Goal: Information Seeking & Learning: Learn about a topic

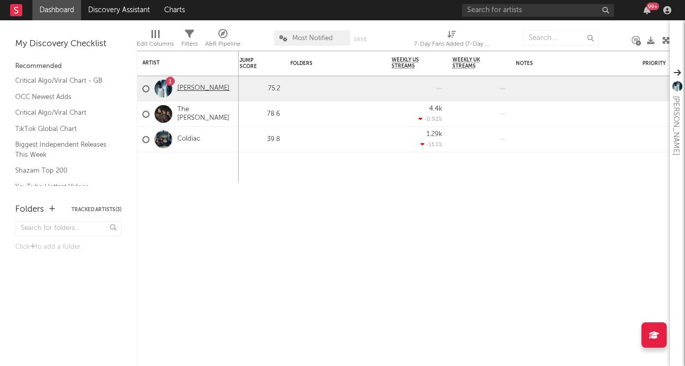
click at [200, 88] on link "[PERSON_NAME]" at bounding box center [203, 88] width 52 height 9
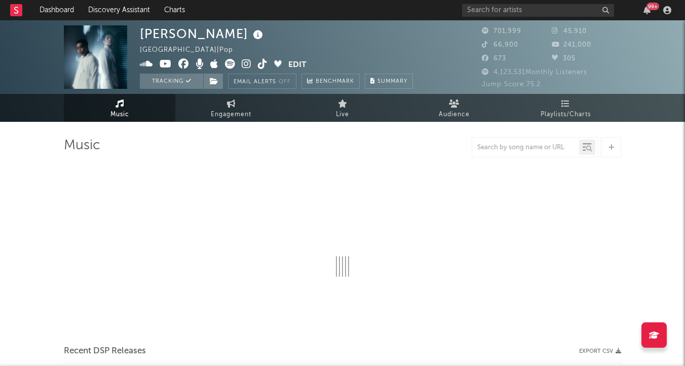
select select "6m"
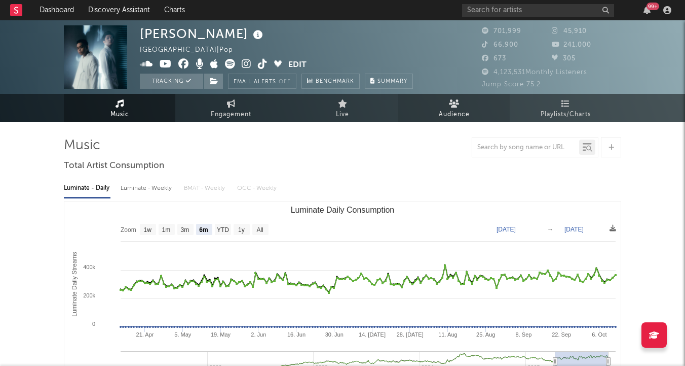
click at [462, 109] on span "Audience" at bounding box center [454, 115] width 31 height 12
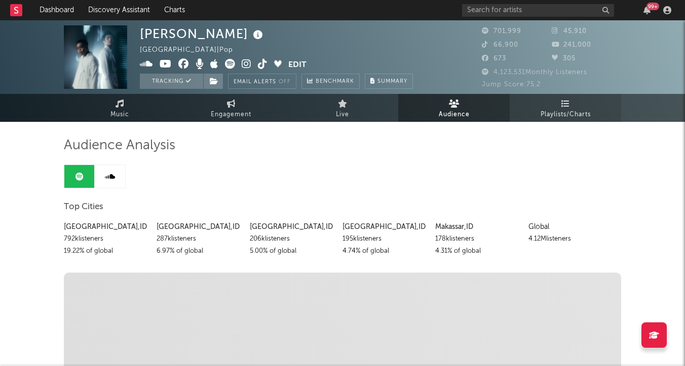
click at [562, 110] on span "Playlists/Charts" at bounding box center [566, 115] width 50 height 12
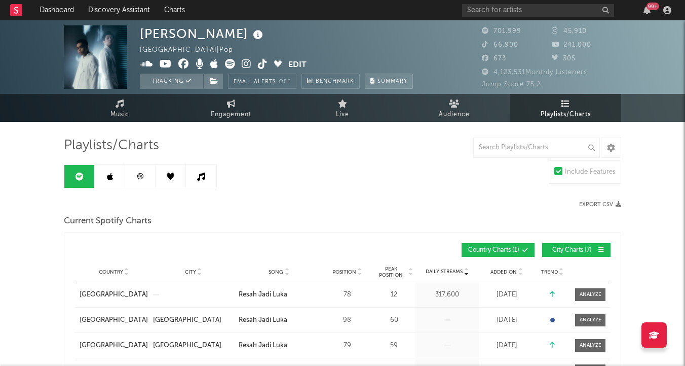
click at [402, 85] on button "Summary" at bounding box center [389, 81] width 48 height 15
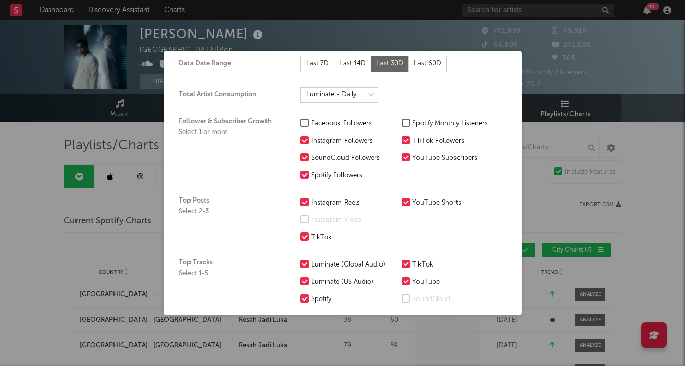
scroll to position [61, 0]
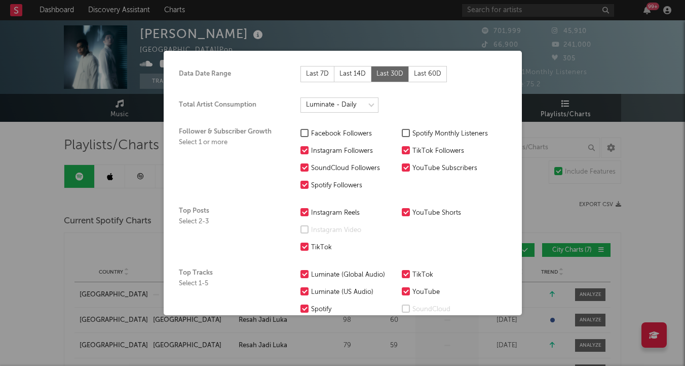
click at [406, 131] on div at bounding box center [406, 133] width 8 height 8
click at [402, 131] on input "Spotify Monthly Listeners" at bounding box center [402, 134] width 0 height 12
click at [305, 167] on div at bounding box center [305, 167] width 8 height 8
click at [301, 167] on input "SoundCloud Followers" at bounding box center [301, 168] width 0 height 12
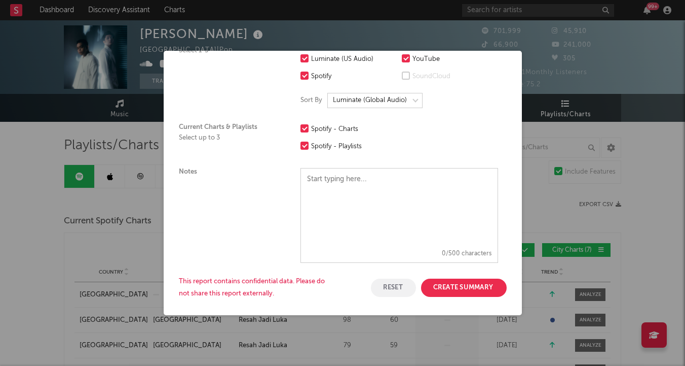
scroll to position [299, 0]
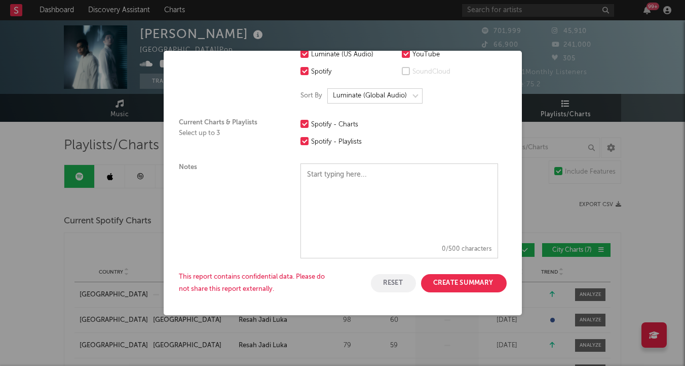
click at [471, 286] on button "Create Summary" at bounding box center [464, 283] width 86 height 18
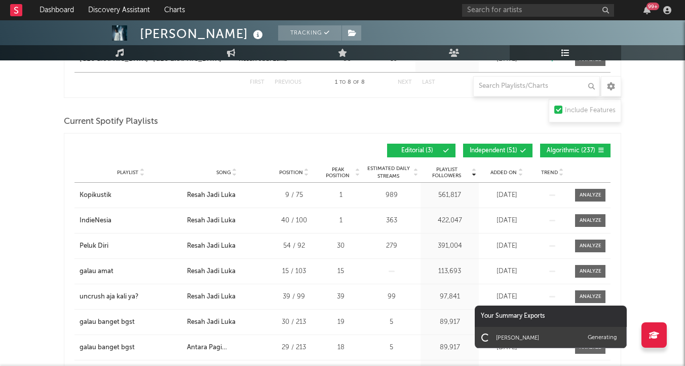
scroll to position [413, 0]
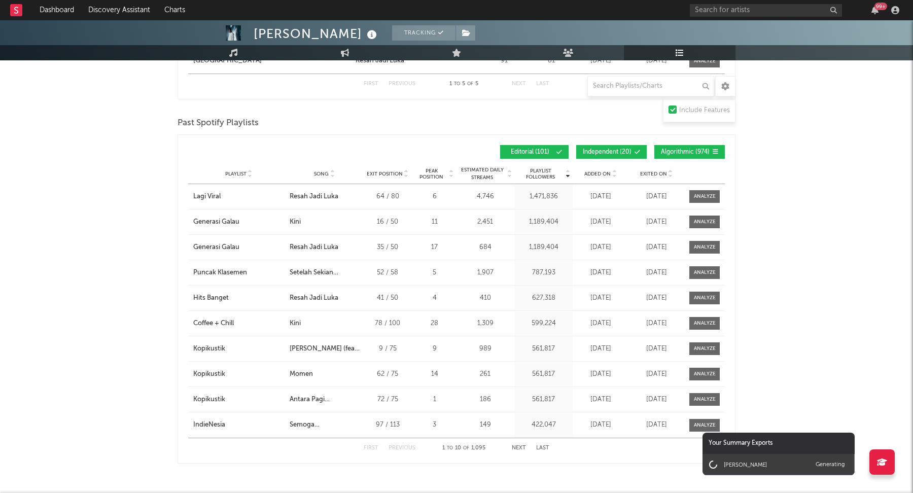
scroll to position [1364, 0]
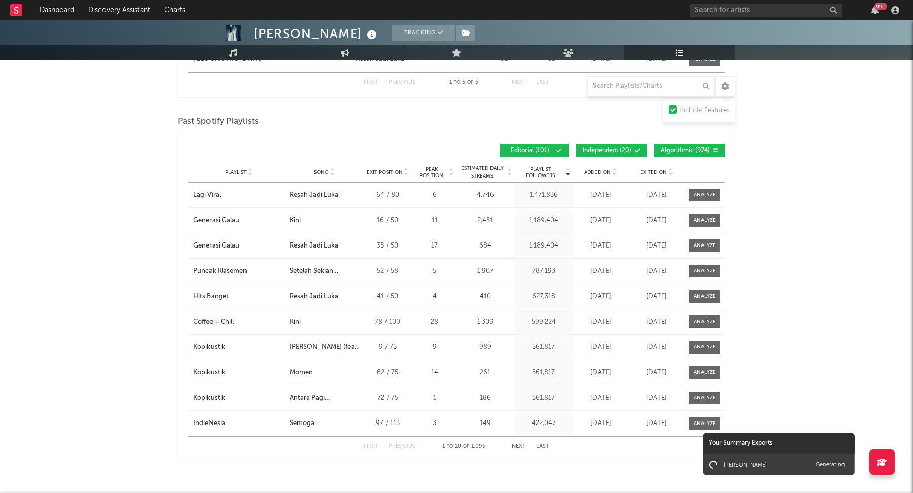
click at [603, 169] on span "Added On" at bounding box center [597, 172] width 26 height 6
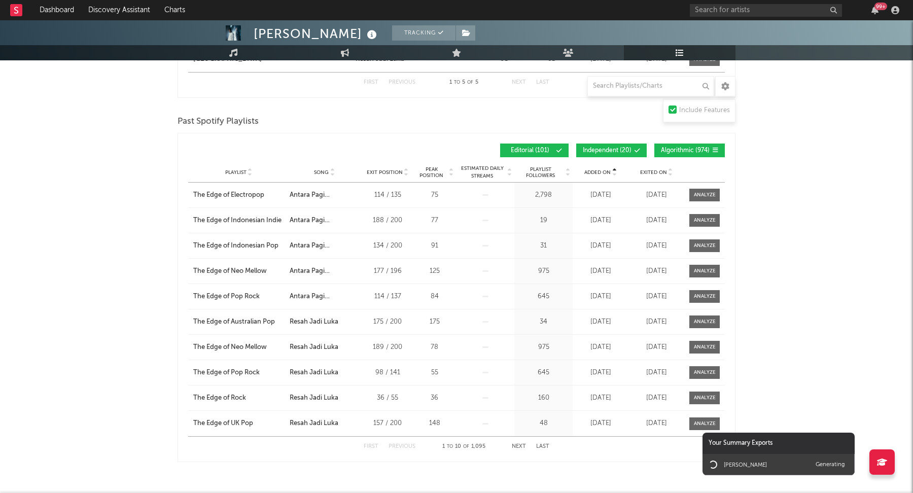
click at [611, 168] on div at bounding box center [613, 172] width 6 height 8
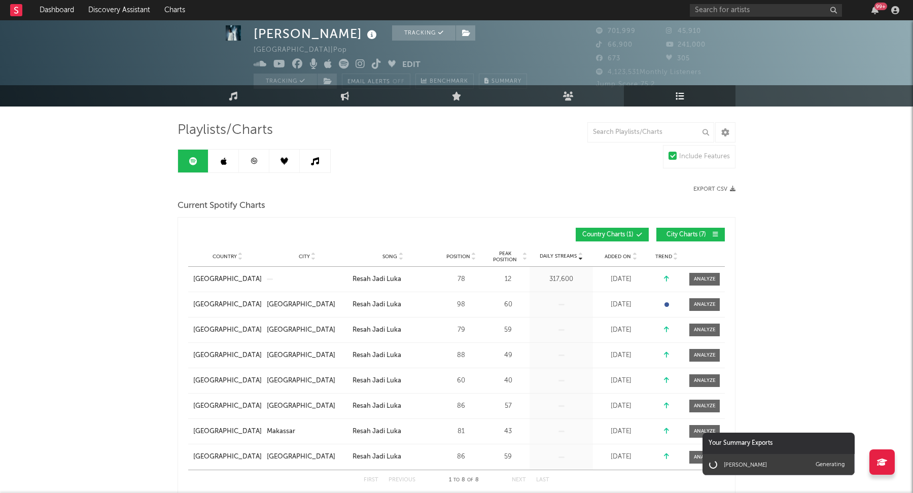
scroll to position [0, 0]
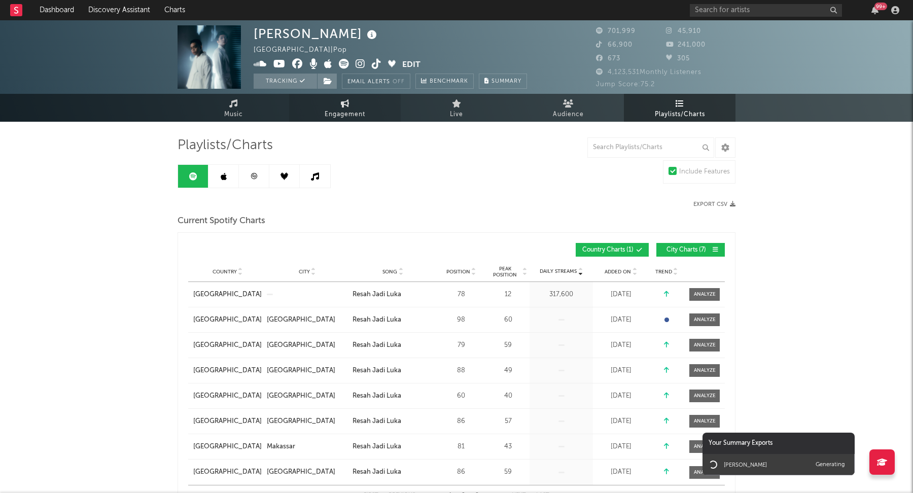
click at [351, 111] on span "Engagement" at bounding box center [344, 115] width 41 height 12
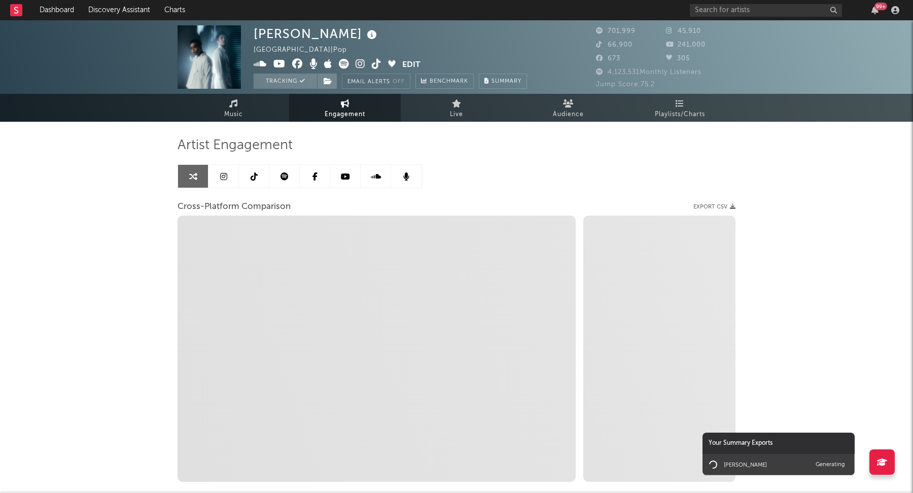
select select "1w"
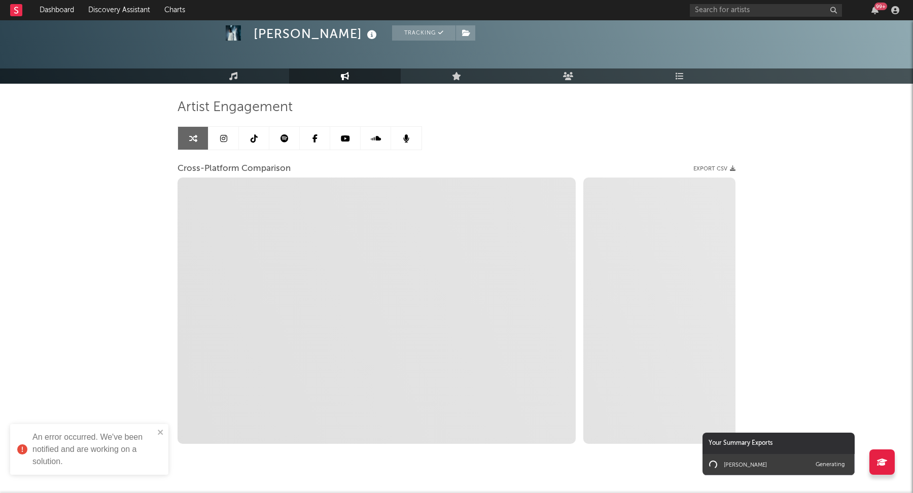
scroll to position [36, 0]
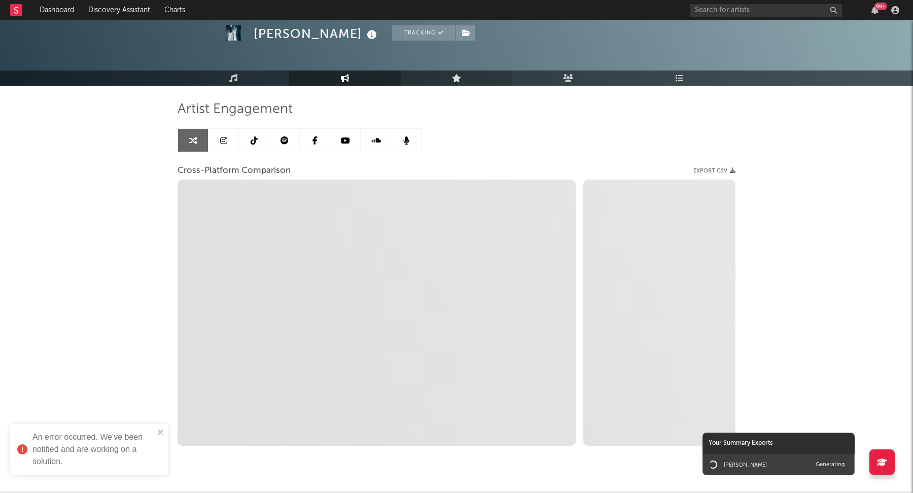
click at [449, 79] on link "Live" at bounding box center [457, 77] width 112 height 15
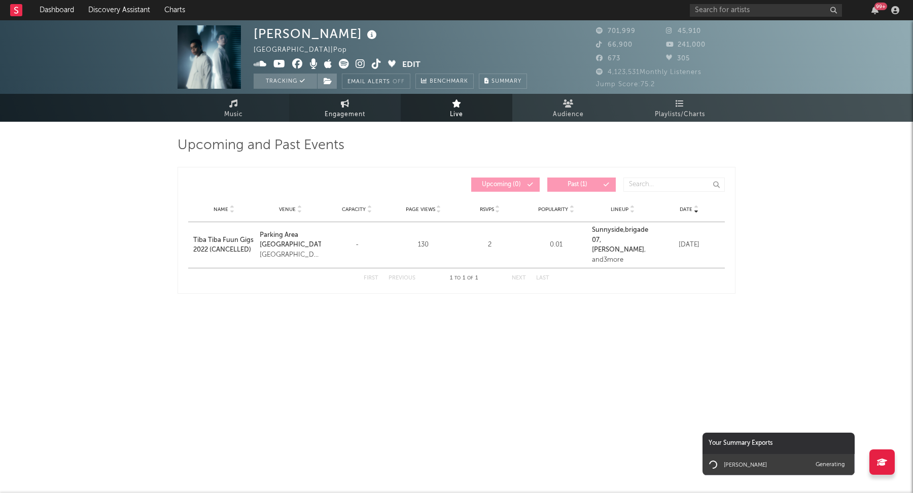
click at [327, 109] on span "Engagement" at bounding box center [344, 115] width 41 height 12
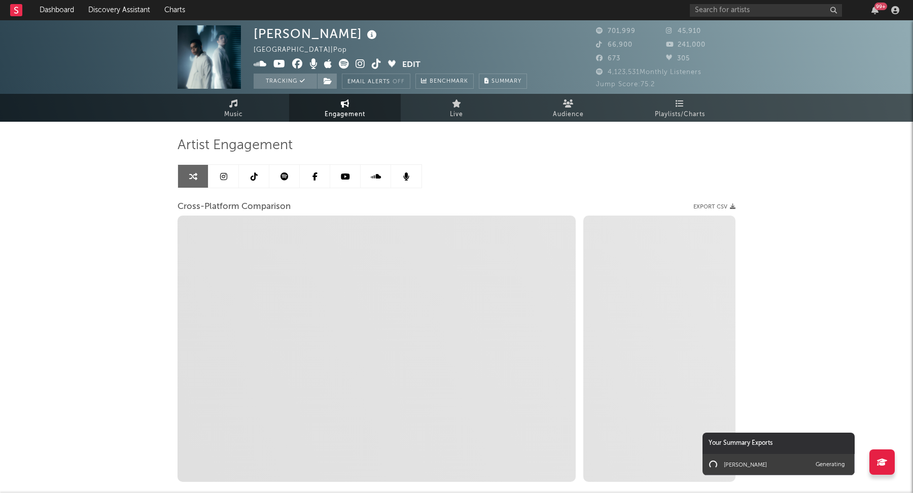
select select "1w"
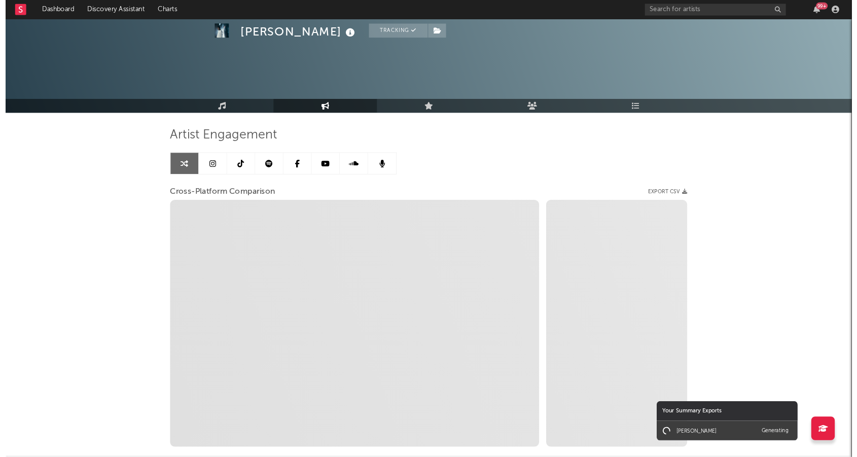
scroll to position [59, 0]
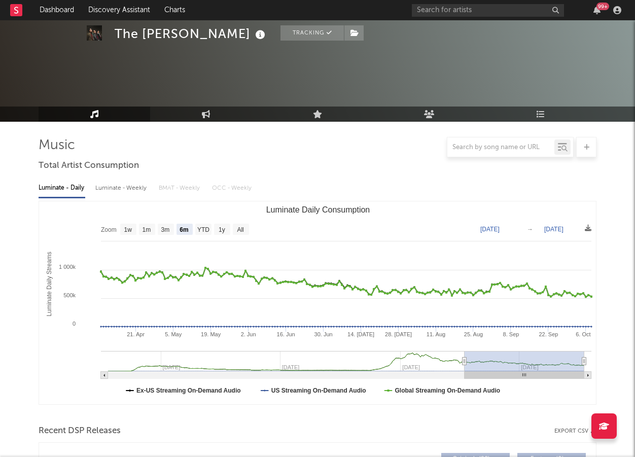
select select "6m"
